Goal: Navigation & Orientation: Find specific page/section

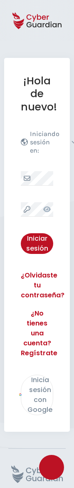
select select "América"
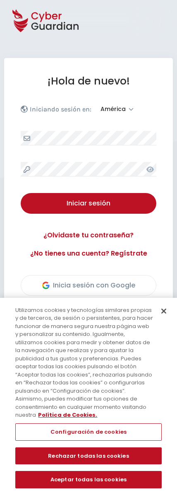
select select "América"
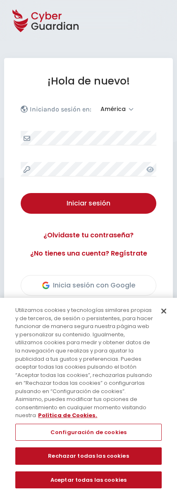
select select "América"
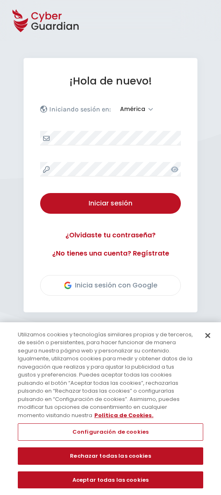
select select "América"
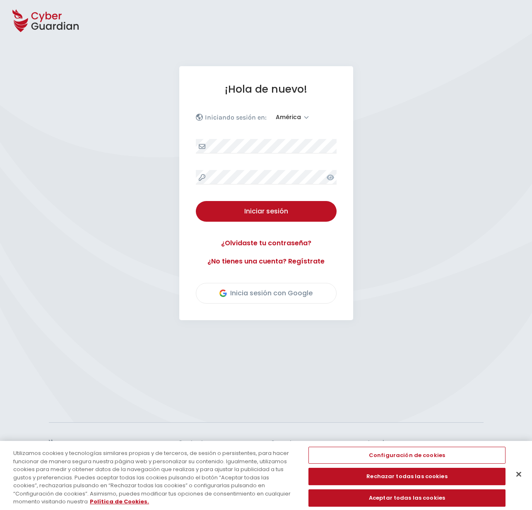
click at [221, 154] on div "¡Hola de nuevo! Iniciando sesión en: Europa América Iniciar sesión ¿Olvidaste t…" at bounding box center [266, 193] width 174 height 254
click at [221, 169] on div "¡Hola de nuevo! Iniciando sesión en: Europa América Iniciar sesión ¿Olvidaste t…" at bounding box center [266, 193] width 174 height 254
click at [221, 478] on button "Cerrar" at bounding box center [519, 474] width 18 height 18
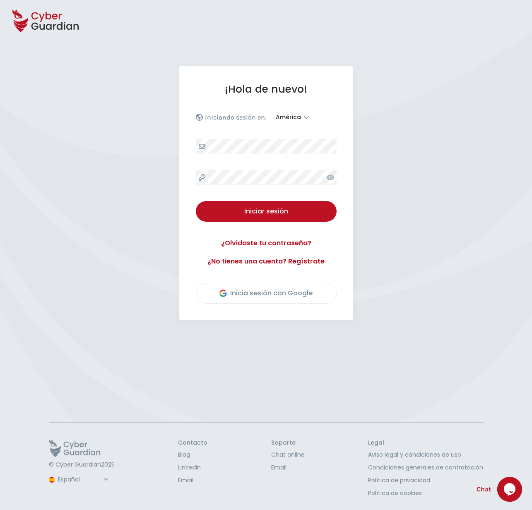
click at [221, 490] on icon "$i18n('chat', 'chat_widget')" at bounding box center [510, 489] width 12 height 12
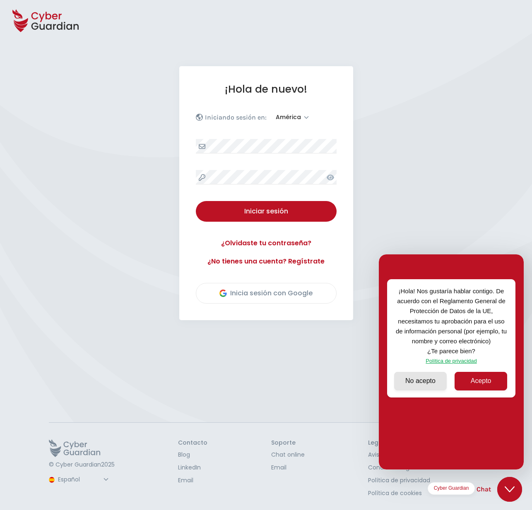
click at [221, 225] on div "¡Hola de nuevo! Iniciando sesión en: Europa América Iniciar sesión ¿Olvidaste t…" at bounding box center [266, 232] width 532 height 332
click at [221, 491] on icon "Close Chat This icon closes the chat window." at bounding box center [510, 490] width 10 height 10
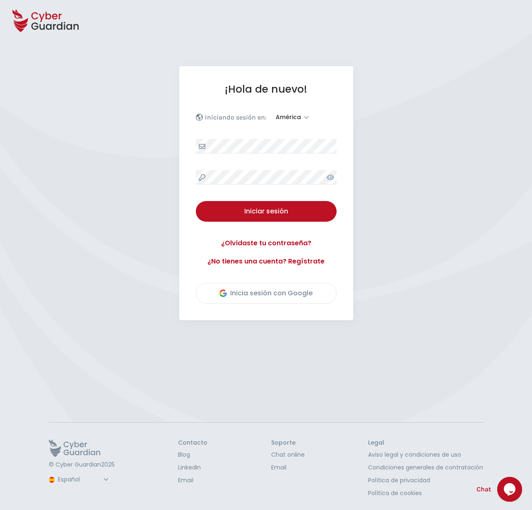
click at [221, 491] on icon "$i18n('chat', 'chat_widget')" at bounding box center [510, 489] width 12 height 12
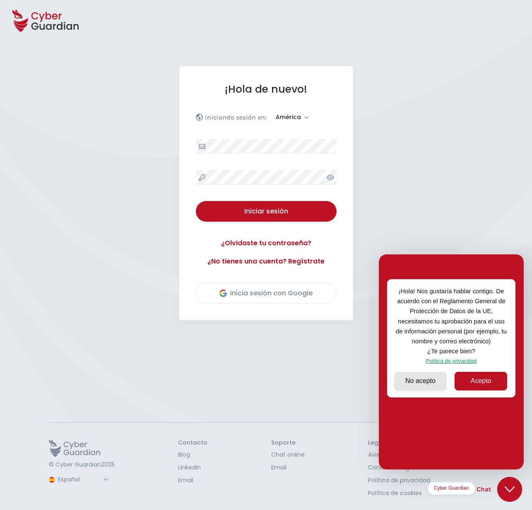
click at [221, 491] on icon "Close Chat This icon closes the chat window." at bounding box center [510, 490] width 10 height 10
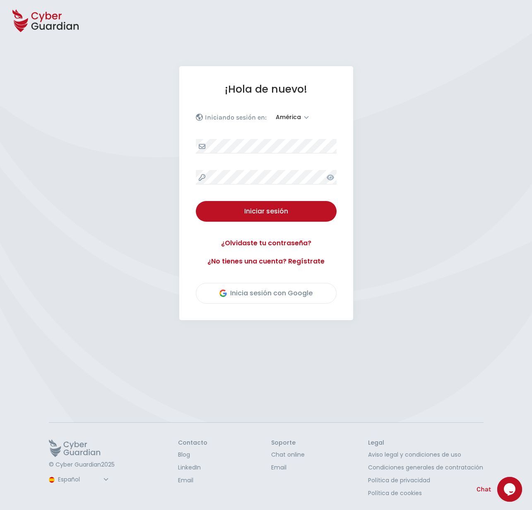
click at [221, 491] on icon "$i18n('chat', 'chat_widget')" at bounding box center [510, 489] width 12 height 12
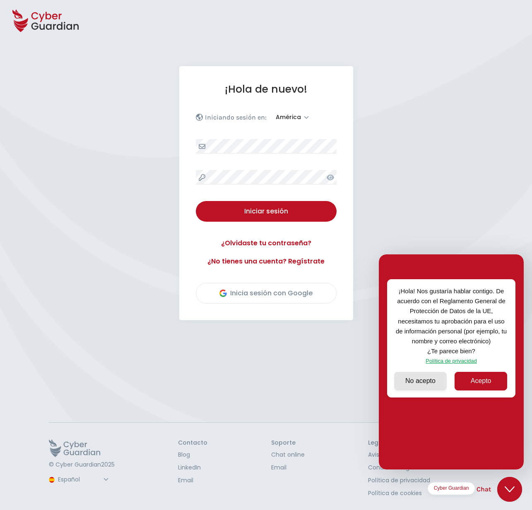
click at [221, 491] on icon "Close Chat This icon closes the chat window." at bounding box center [510, 490] width 10 height 10
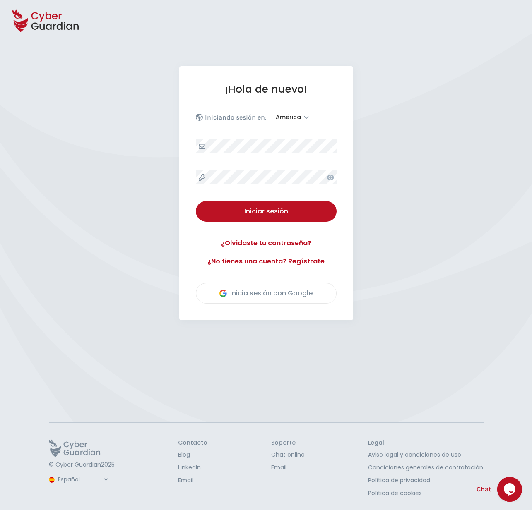
click at [221, 491] on icon "$i18n('chat', 'chat_widget')" at bounding box center [510, 489] width 12 height 12
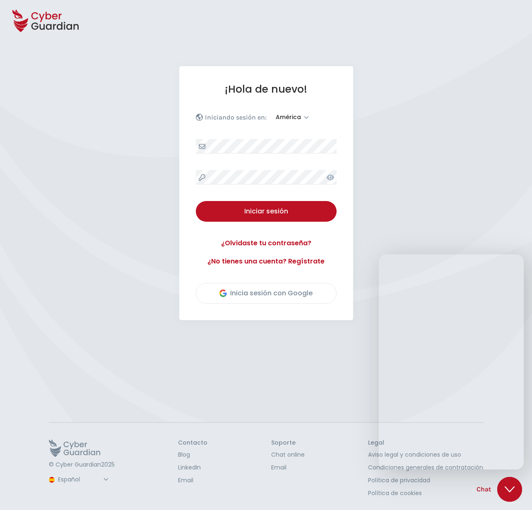
click at [221, 491] on icon "Close Chat This icon closes the chat window." at bounding box center [510, 490] width 10 height 10
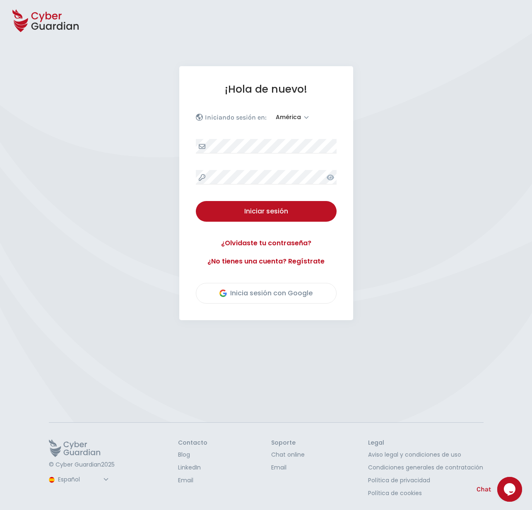
click at [221, 491] on icon "$i18n('chat', 'chat_widget')" at bounding box center [510, 489] width 12 height 12
click at [221, 491] on icon "Close Chat This icon closes the chat window." at bounding box center [510, 490] width 10 height 10
click at [221, 491] on icon "$i18n('chat', 'chat_widget')" at bounding box center [510, 489] width 12 height 12
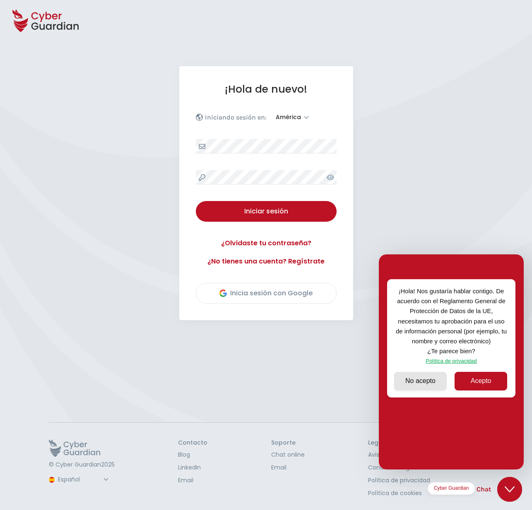
click at [221, 491] on icon "Close Chat This icon closes the chat window." at bounding box center [510, 490] width 10 height 10
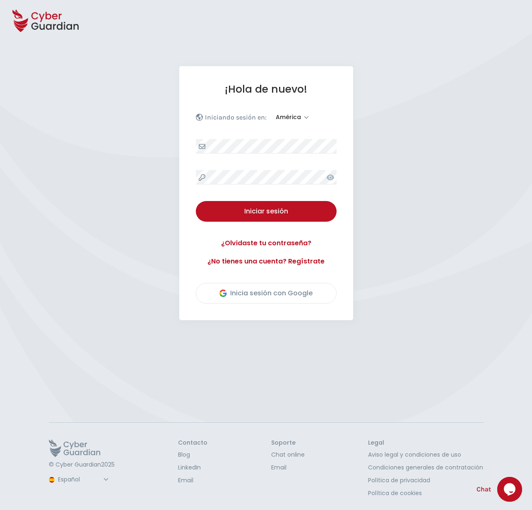
click at [221, 491] on icon "$i18n('chat', 'chat_widget')" at bounding box center [510, 489] width 12 height 12
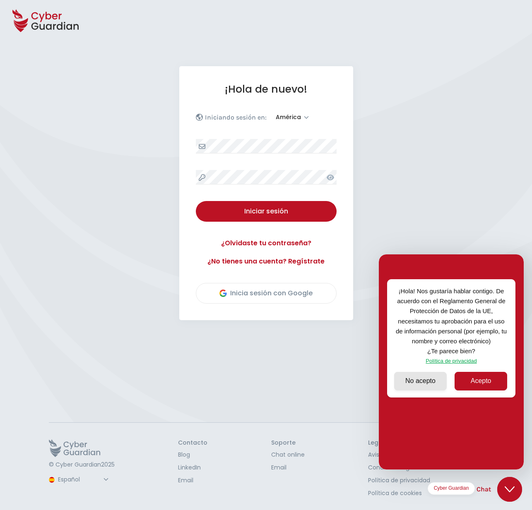
click at [221, 491] on icon "Close Chat This icon closes the chat window." at bounding box center [510, 490] width 10 height 10
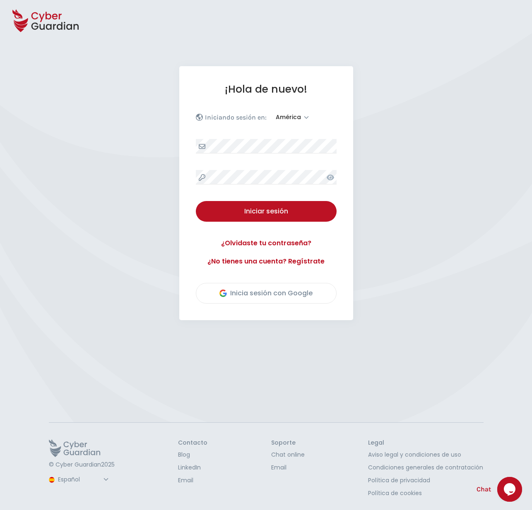
click at [221, 234] on div "¡Hola de nuevo! Iniciando sesión en: Europa América Iniciar sesión ¿Olvidaste t…" at bounding box center [266, 232] width 532 height 332
